Goal: Transaction & Acquisition: Purchase product/service

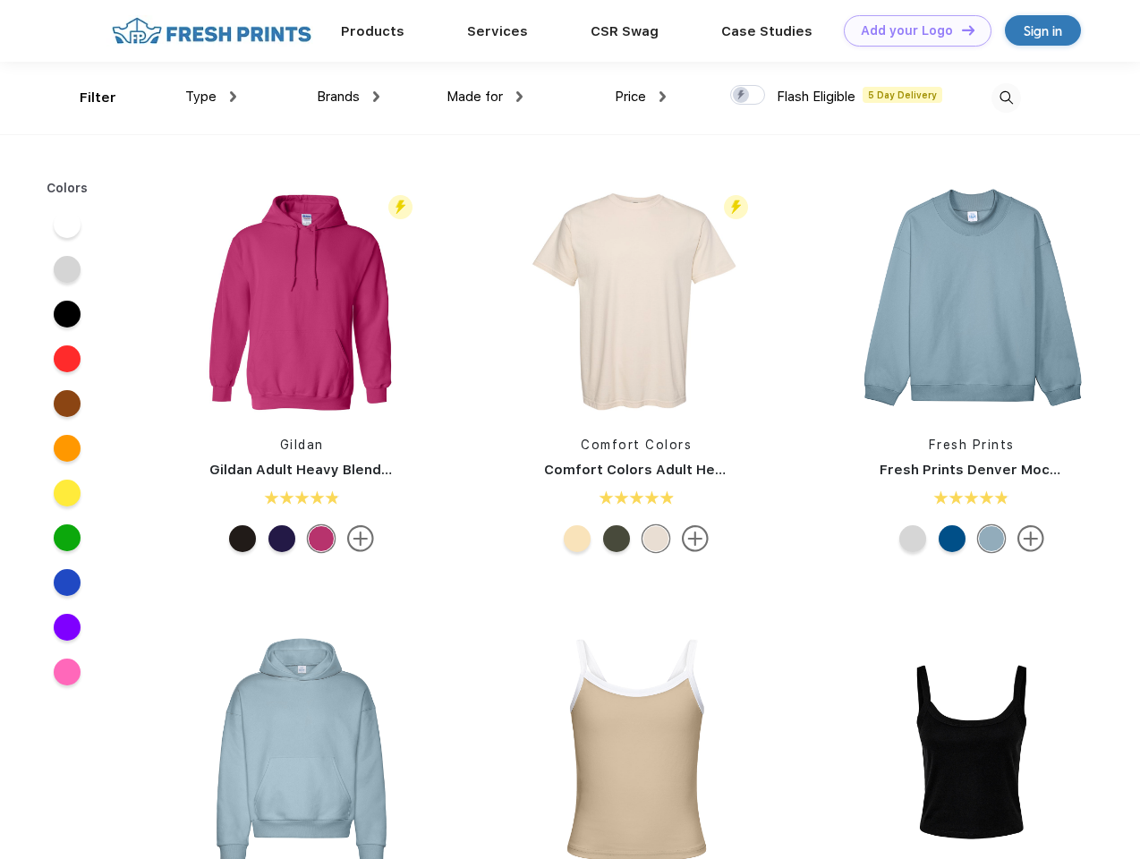
scroll to position [1, 0]
click at [911, 30] on link "Add your Logo Design Tool" at bounding box center [918, 30] width 148 height 31
click at [0, 0] on div "Design Tool" at bounding box center [0, 0] width 0 height 0
click at [960, 30] on link "Add your Logo Design Tool" at bounding box center [918, 30] width 148 height 31
click at [86, 98] on div "Filter" at bounding box center [98, 98] width 37 height 21
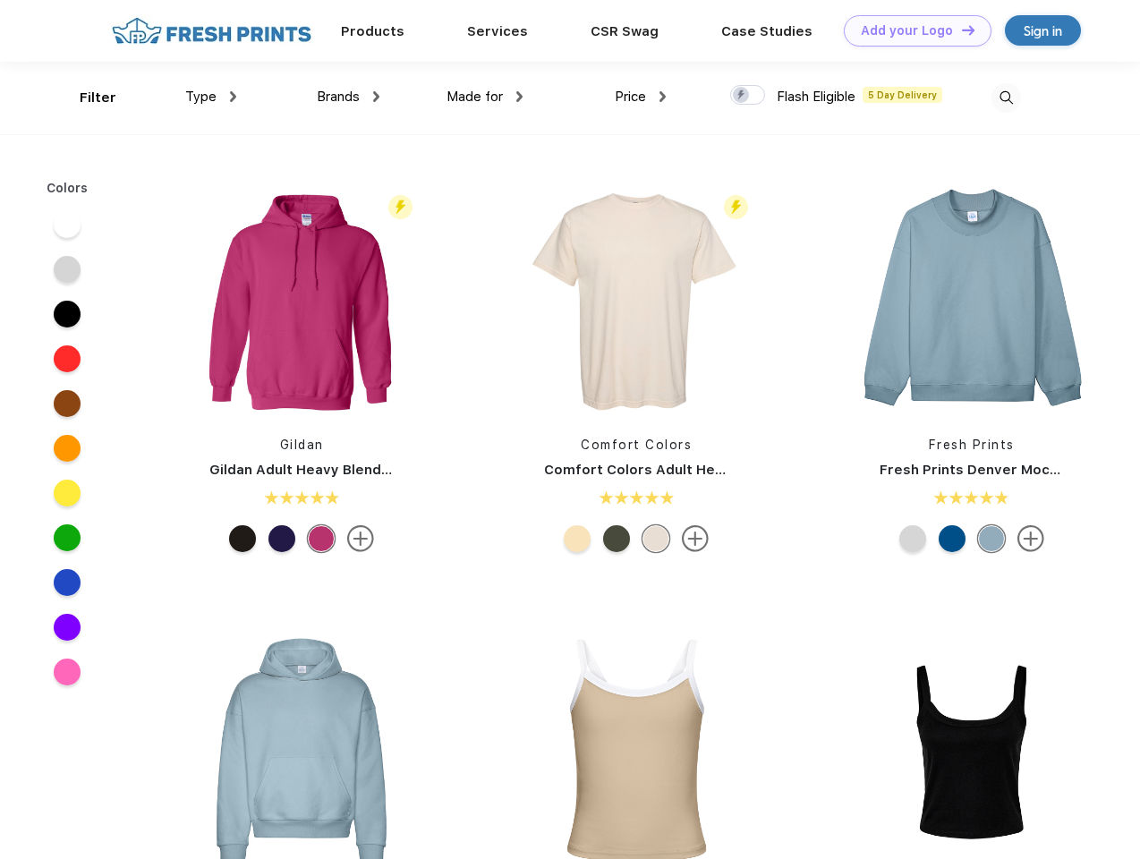
click at [211, 97] on span "Type" at bounding box center [200, 97] width 31 height 16
click at [348, 97] on span "Brands" at bounding box center [338, 97] width 43 height 16
click at [485, 97] on span "Made for" at bounding box center [475, 97] width 56 height 16
click at [641, 97] on span "Price" at bounding box center [630, 97] width 31 height 16
click at [748, 96] on div at bounding box center [747, 95] width 35 height 20
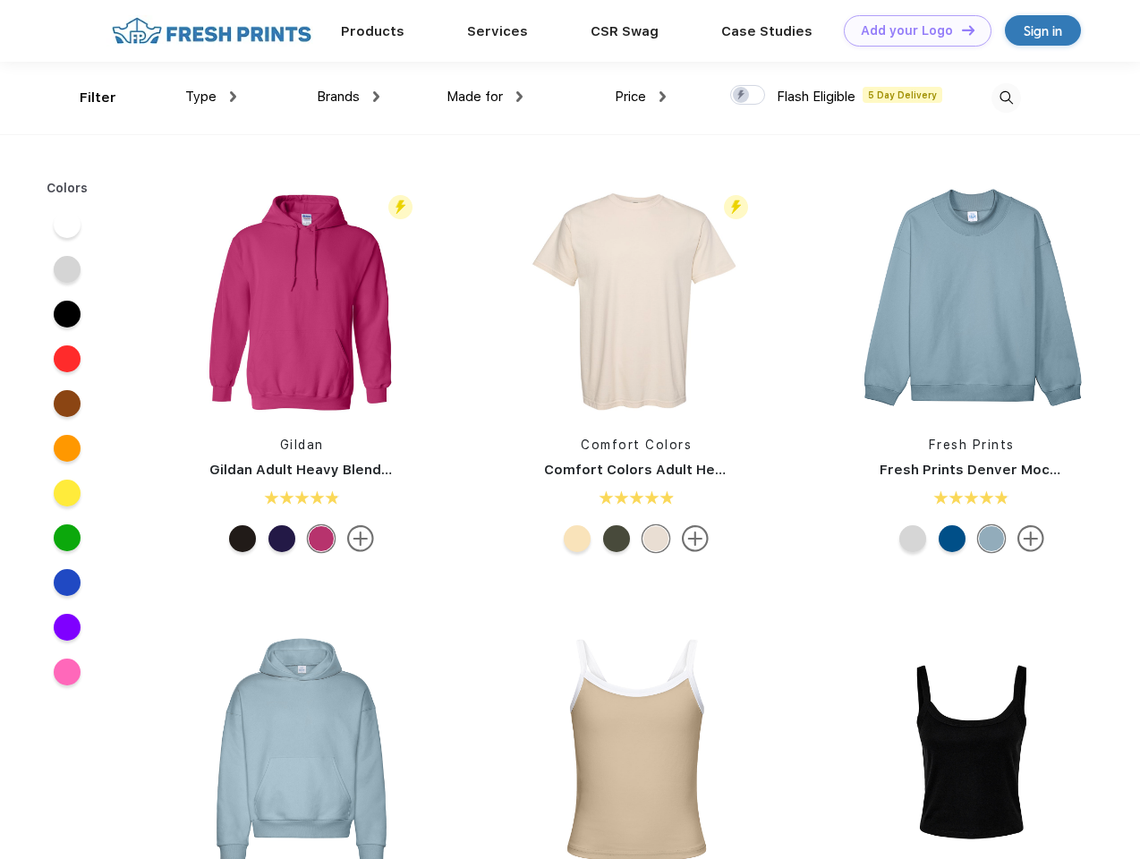
click at [742, 96] on input "checkbox" at bounding box center [736, 90] width 12 height 12
click at [1006, 98] on img at bounding box center [1007, 98] width 30 height 30
